Goal: Task Accomplishment & Management: Manage account settings

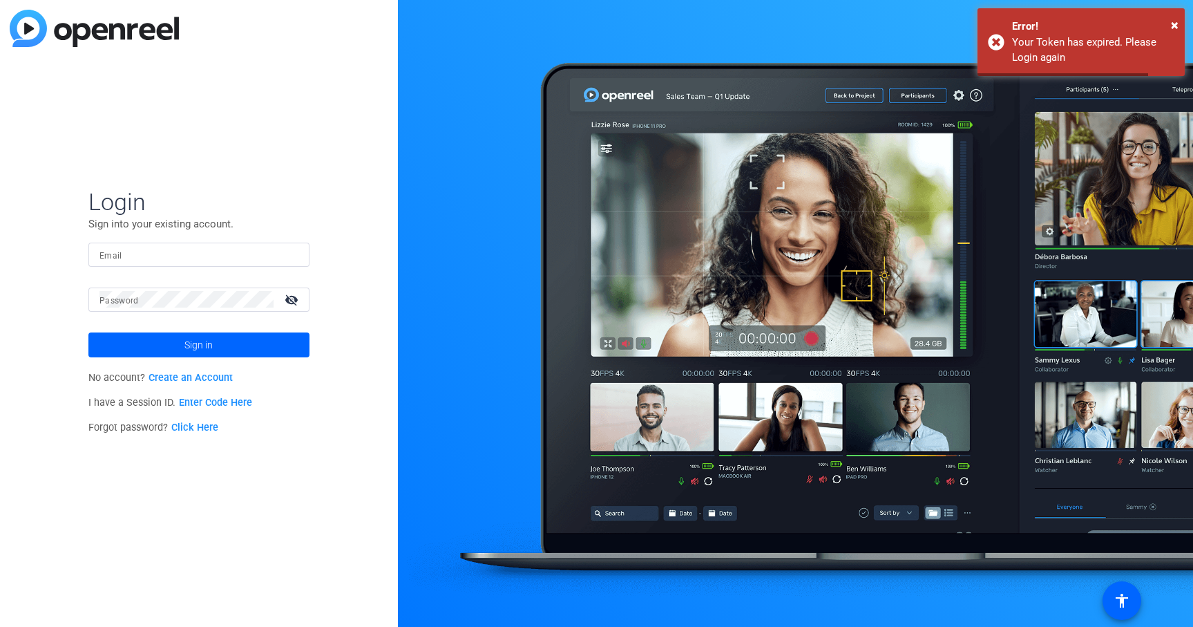
click at [286, 256] on input "Email" at bounding box center [199, 254] width 199 height 17
type input "[PERSON_NAME][EMAIL_ADDRESS][PERSON_NAME][DOMAIN_NAME]"
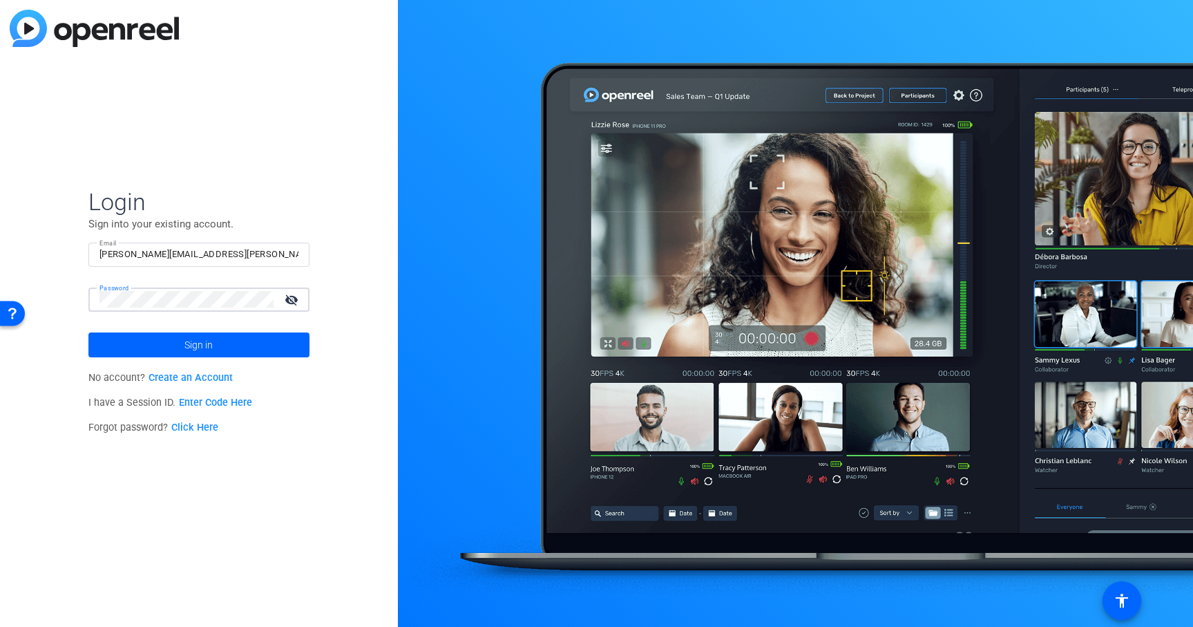
click at [88, 332] on button "Sign in" at bounding box center [198, 344] width 221 height 25
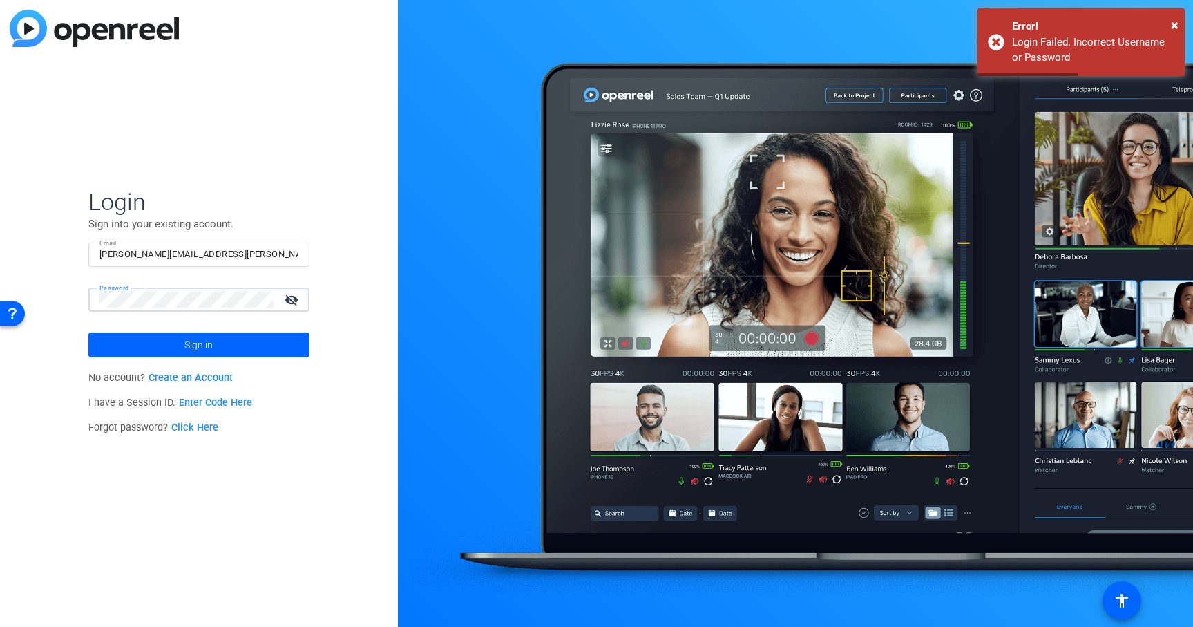
click at [88, 332] on button "Sign in" at bounding box center [198, 344] width 221 height 25
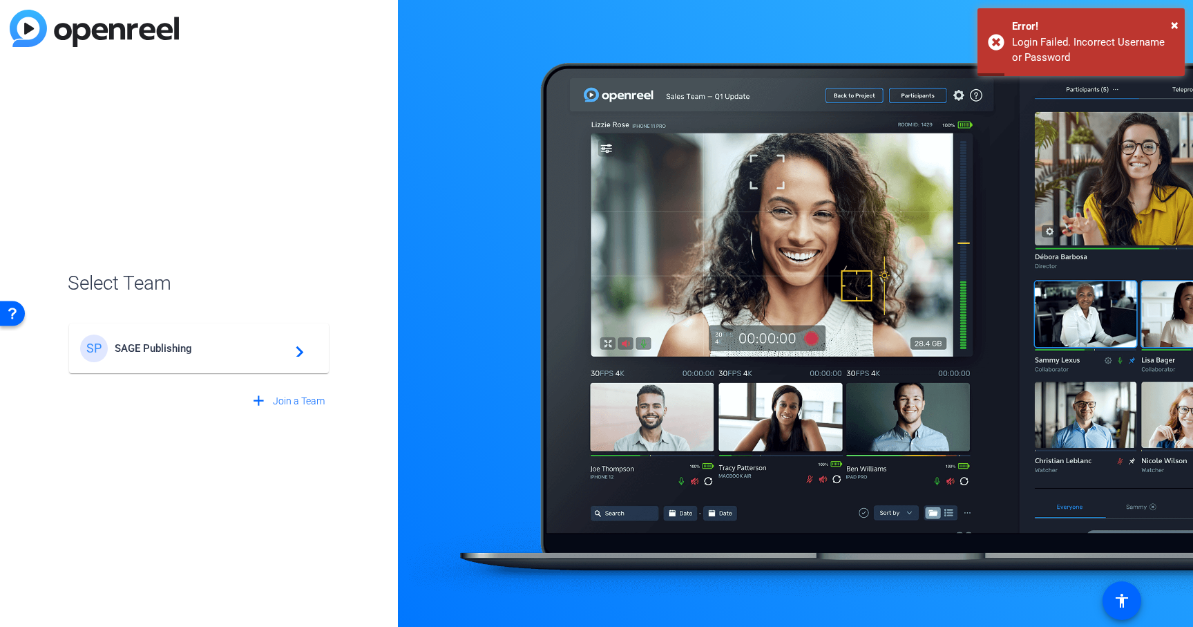
click at [173, 358] on div "SP SAGE Publishing navigate_next" at bounding box center [199, 348] width 238 height 28
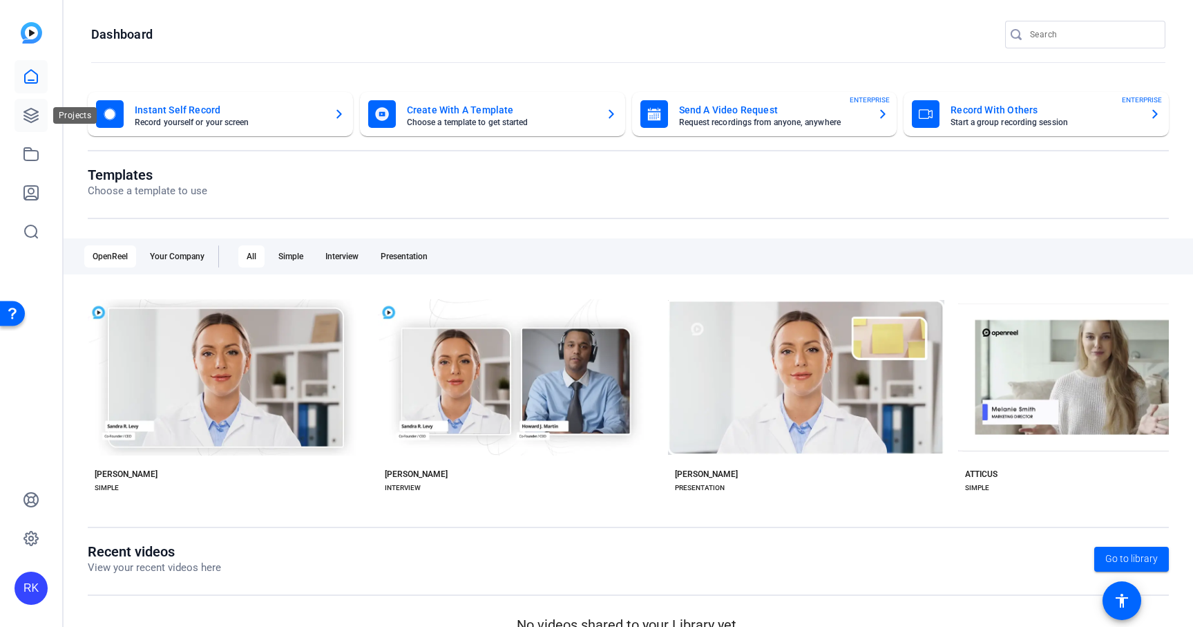
click at [31, 119] on icon at bounding box center [31, 115] width 14 height 14
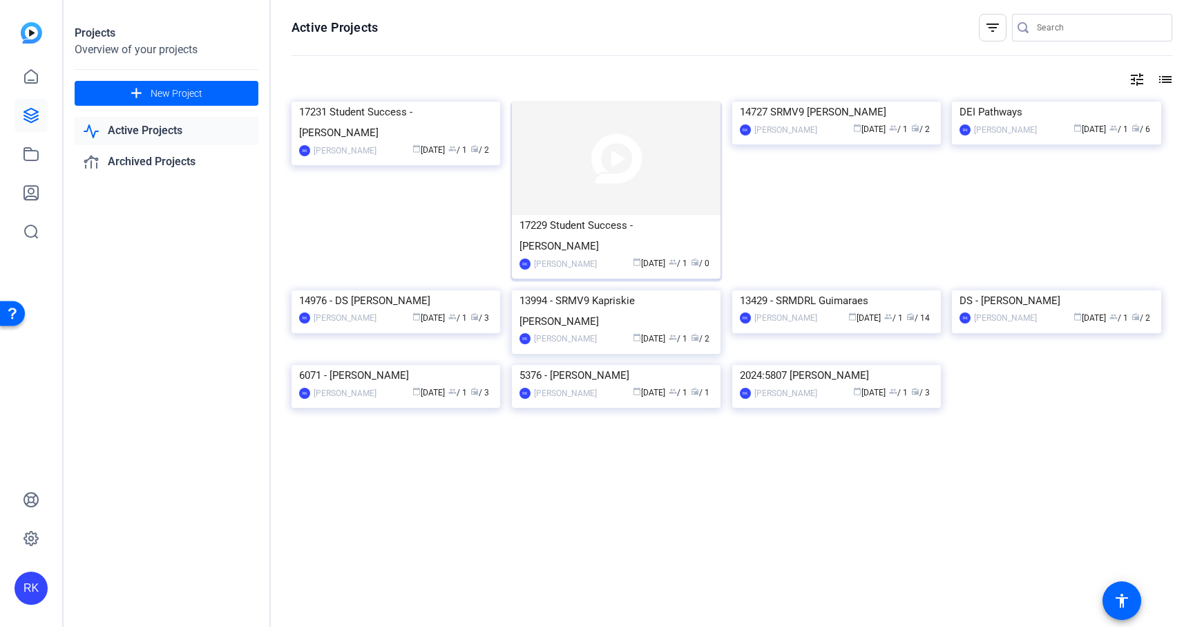
click at [561, 168] on img at bounding box center [616, 158] width 209 height 113
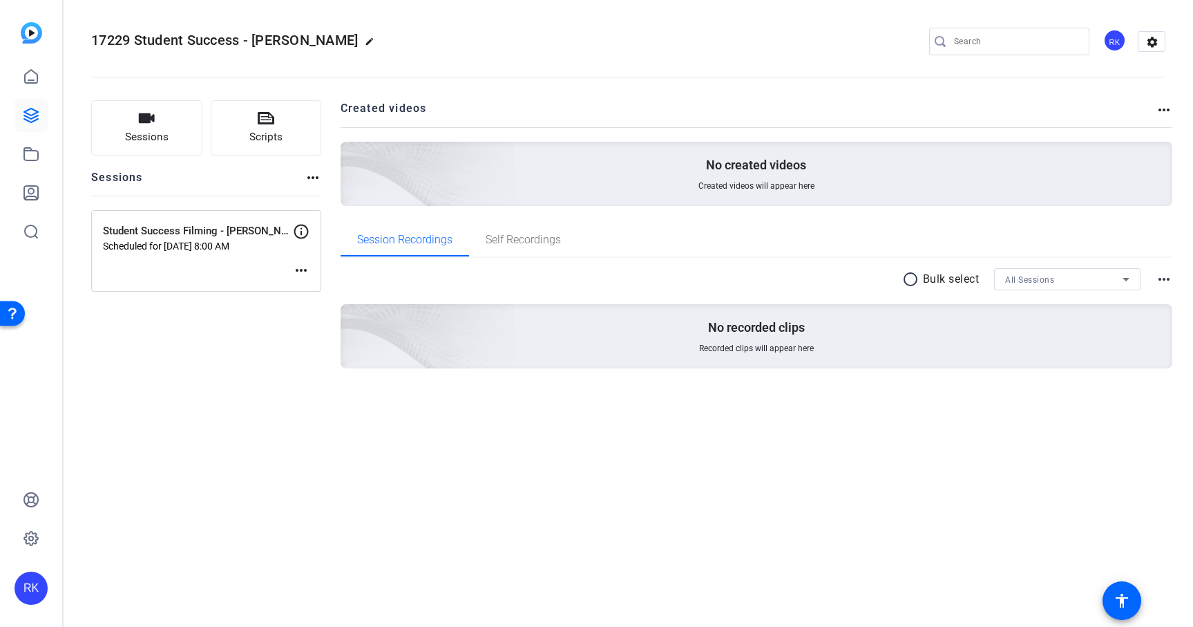
click at [301, 270] on mat-icon "more_horiz" at bounding box center [301, 270] width 17 height 17
click at [305, 226] on div at bounding box center [596, 313] width 1193 height 627
click at [297, 237] on icon at bounding box center [301, 232] width 15 height 15
click at [240, 221] on div "Student Success Filming - [PERSON_NAME] Scheduled for [DATE] 8:00 AM more_horiz" at bounding box center [206, 251] width 230 height 82
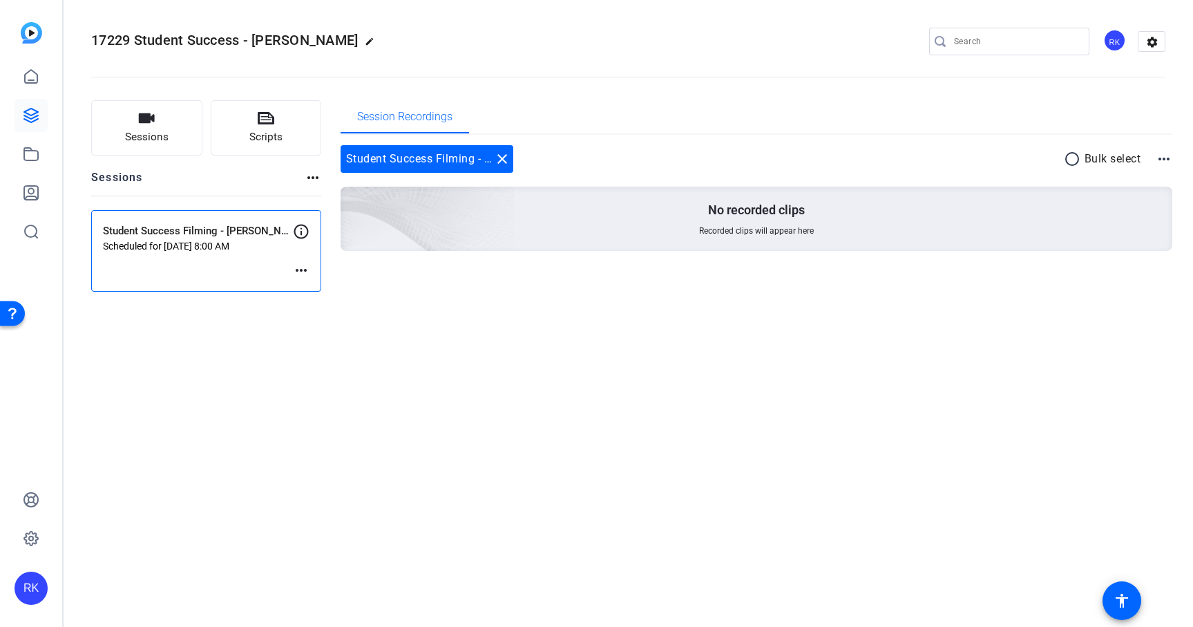
click at [304, 272] on mat-icon "more_horiz" at bounding box center [301, 270] width 17 height 17
click at [319, 292] on span "Edit Session" at bounding box center [335, 291] width 63 height 17
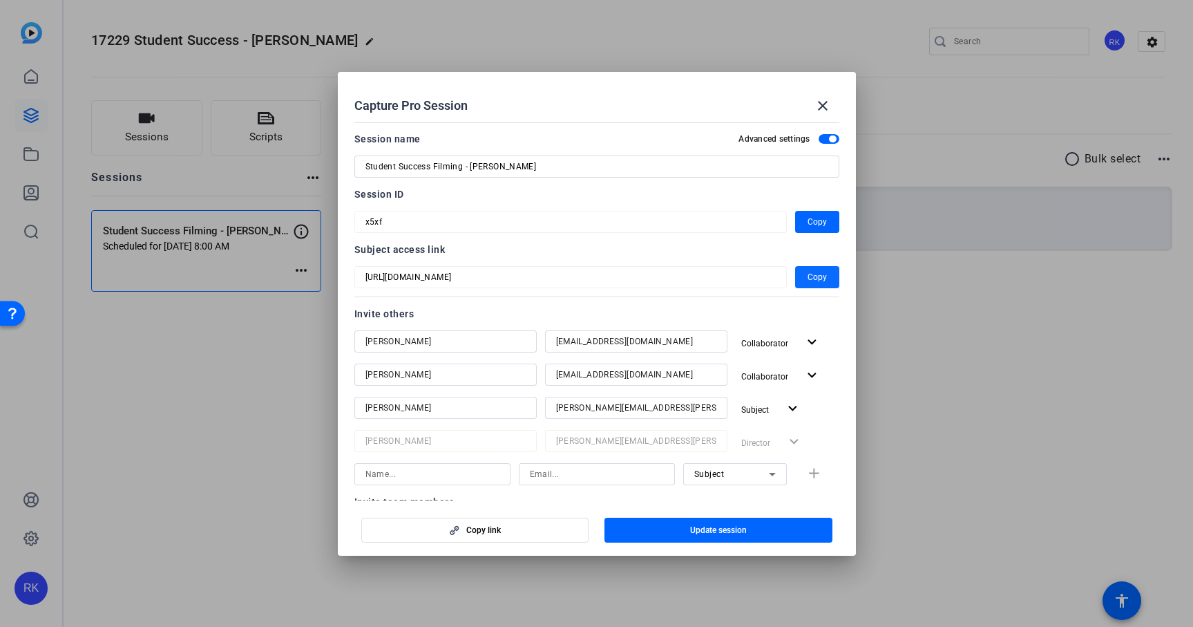
click at [821, 277] on span "Copy" at bounding box center [817, 277] width 19 height 17
click at [815, 226] on span "Copy" at bounding box center [817, 222] width 19 height 17
click at [548, 534] on span "button" at bounding box center [475, 529] width 227 height 33
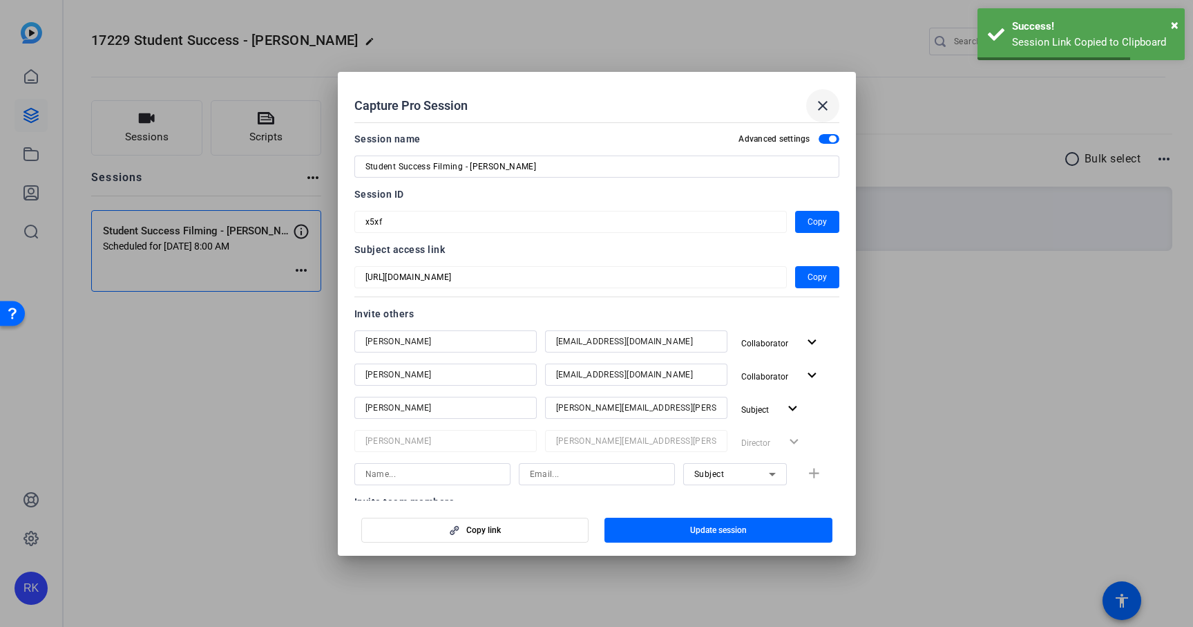
click at [821, 106] on mat-icon "close" at bounding box center [823, 105] width 17 height 17
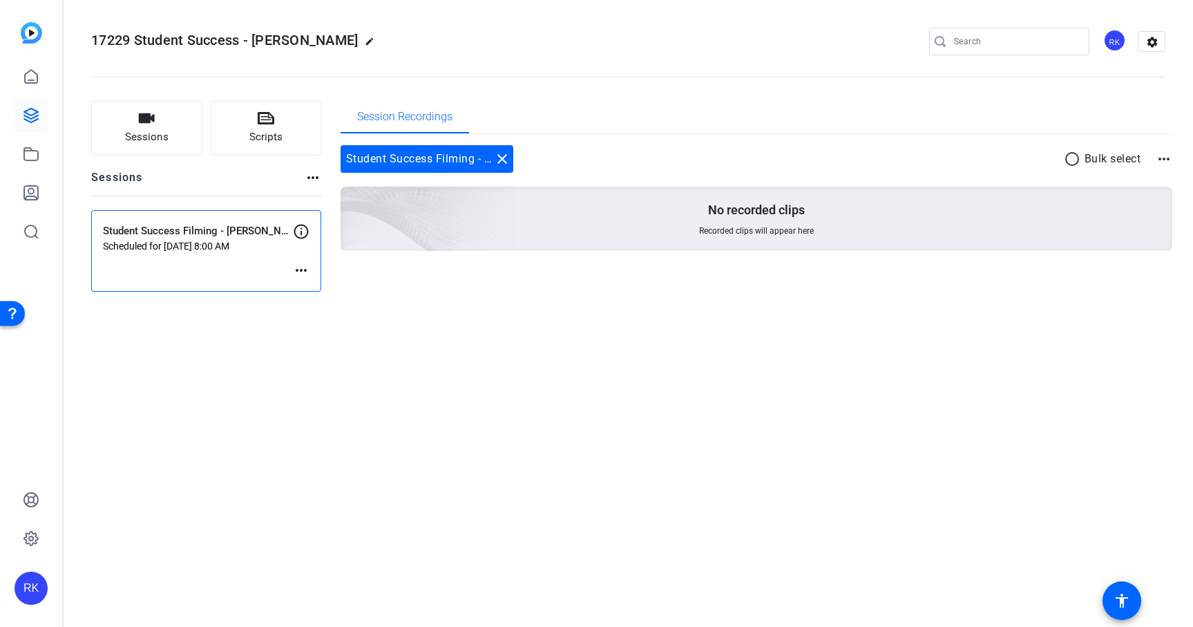
click at [243, 235] on p "Student Success Filming - [PERSON_NAME]" at bounding box center [198, 231] width 190 height 16
click at [301, 272] on mat-icon "more_horiz" at bounding box center [301, 270] width 17 height 17
click at [320, 286] on span "Edit Session" at bounding box center [335, 291] width 63 height 17
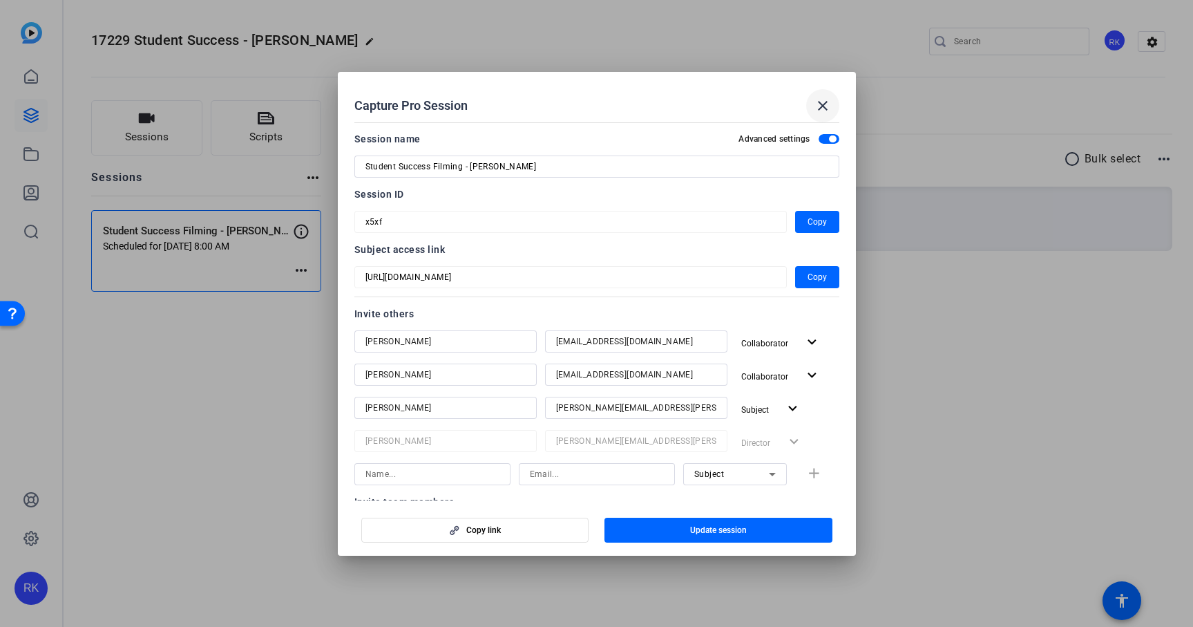
click at [824, 105] on mat-icon "close" at bounding box center [823, 105] width 17 height 17
